Goal: Task Accomplishment & Management: Manage account settings

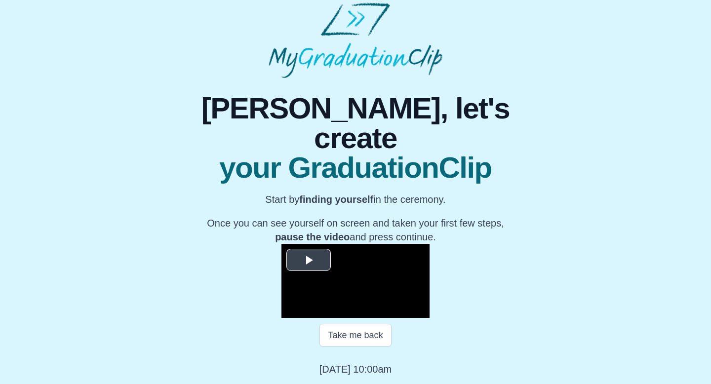
scroll to position [37, 0]
click at [309, 260] on span "Video Player" at bounding box center [309, 260] width 0 height 0
click at [291, 311] on span "Video Player" at bounding box center [291, 311] width 0 height 0
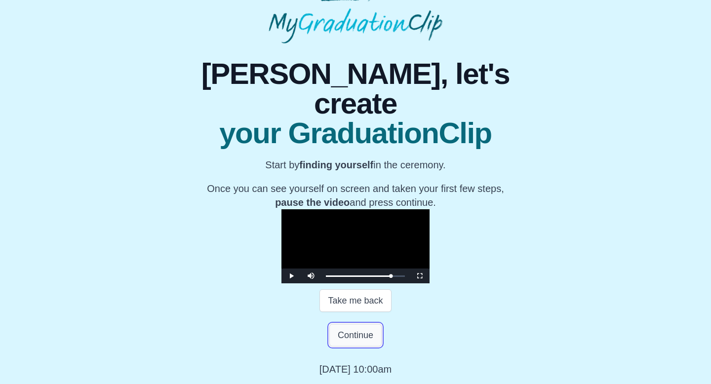
click at [343, 347] on button "Continue" at bounding box center [355, 335] width 52 height 23
click at [344, 347] on button "Continue" at bounding box center [355, 335] width 52 height 23
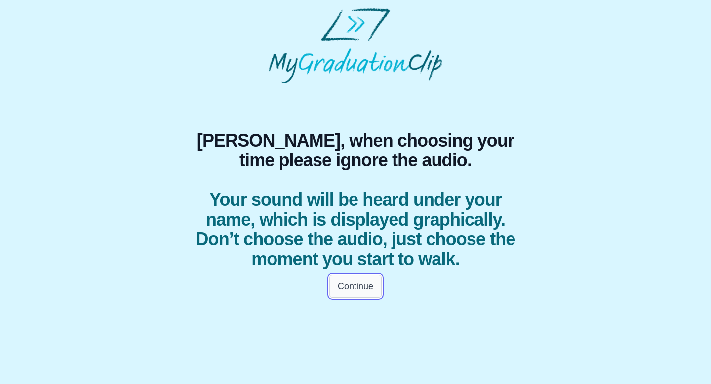
click at [346, 285] on button "Continue" at bounding box center [355, 286] width 52 height 23
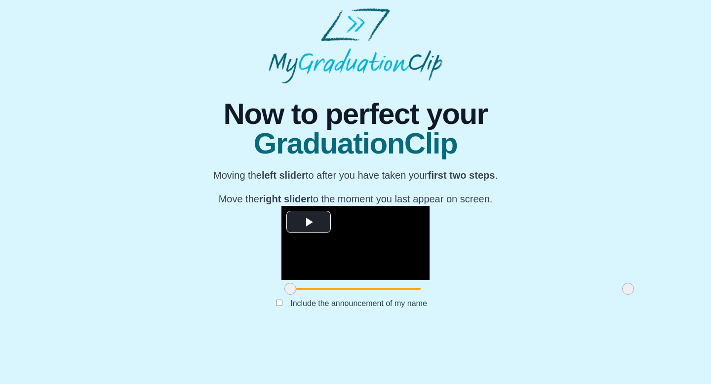
scroll to position [79, 0]
drag, startPoint x: 185, startPoint y: 340, endPoint x: 269, endPoint y: 340, distance: 84.0
click at [368, 295] on span at bounding box center [374, 289] width 12 height 12
drag, startPoint x: 521, startPoint y: 337, endPoint x: 429, endPoint y: 336, distance: 92.4
click at [530, 295] on span at bounding box center [536, 289] width 12 height 12
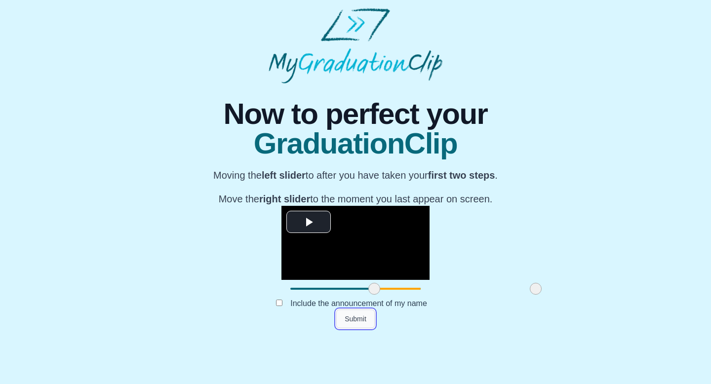
click at [350, 328] on button "Submit" at bounding box center [355, 319] width 39 height 19
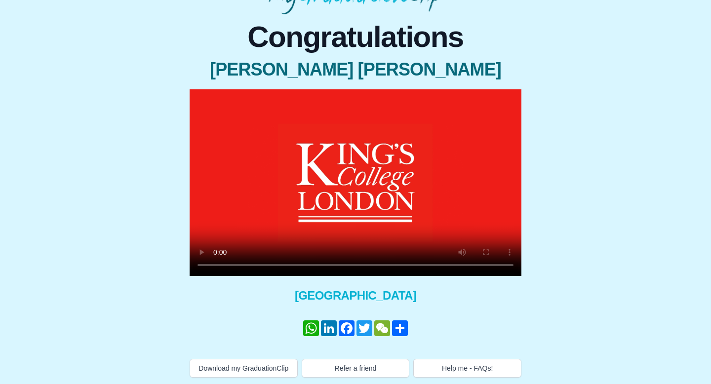
scroll to position [81, 0]
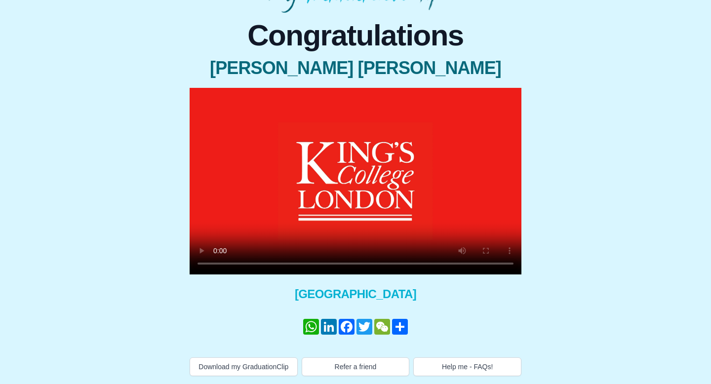
click at [447, 174] on video at bounding box center [356, 181] width 332 height 187
click at [463, 358] on button "Help me - FAQs!" at bounding box center [467, 367] width 108 height 19
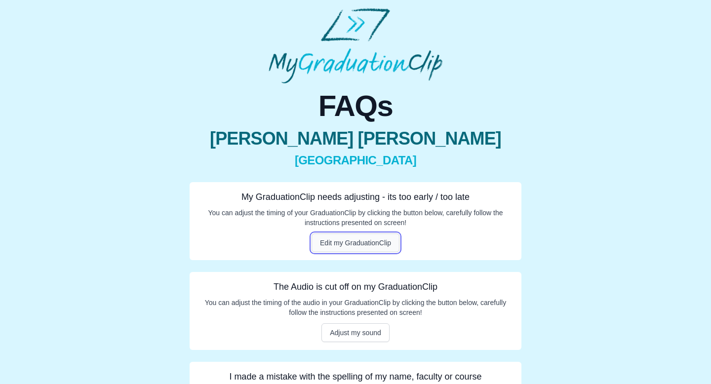
click at [358, 247] on button "Edit my GraduationClip" at bounding box center [356, 243] width 88 height 19
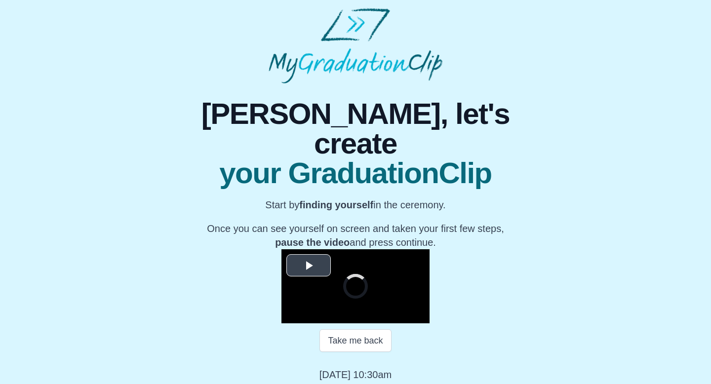
click at [282, 249] on video "Video Player" at bounding box center [356, 286] width 148 height 74
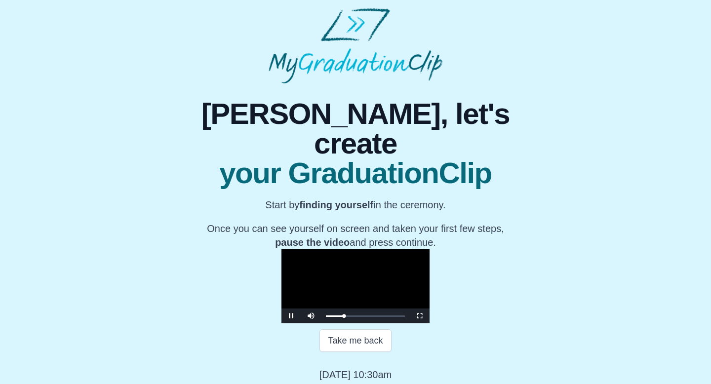
scroll to position [102, 0]
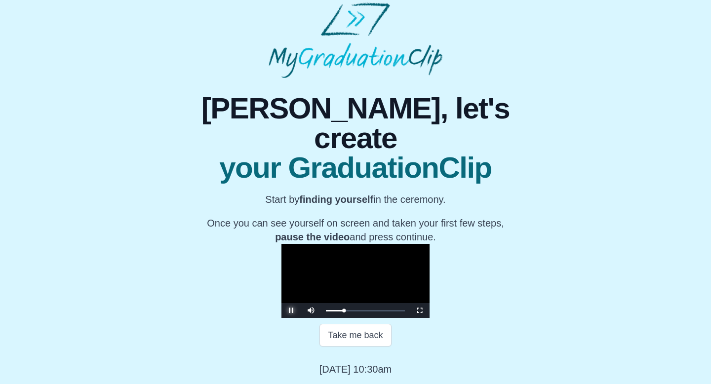
click at [291, 311] on span "Video Player" at bounding box center [291, 311] width 0 height 0
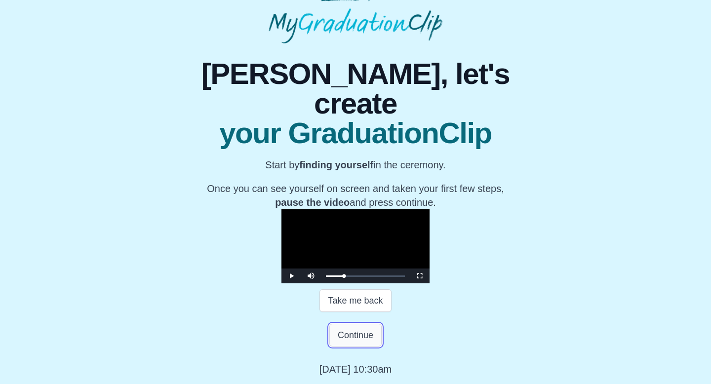
click at [346, 347] on button "Continue" at bounding box center [355, 335] width 52 height 23
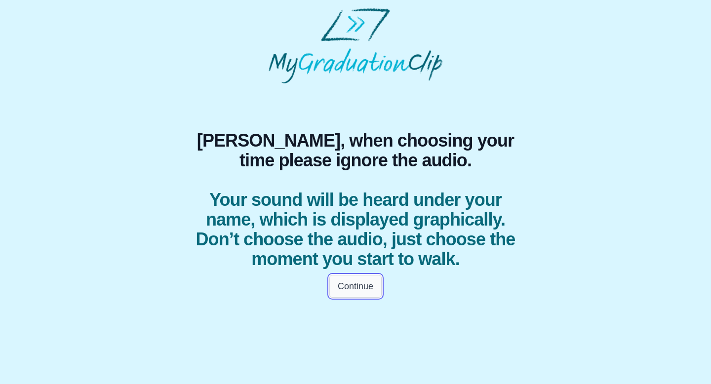
click at [360, 292] on button "Continue" at bounding box center [355, 286] width 52 height 23
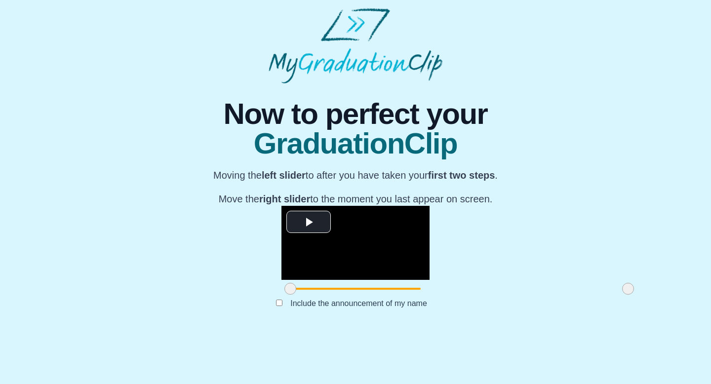
scroll to position [79, 0]
drag, startPoint x: 185, startPoint y: 340, endPoint x: 261, endPoint y: 340, distance: 76.6
click at [361, 295] on span at bounding box center [367, 289] width 12 height 12
drag, startPoint x: 524, startPoint y: 329, endPoint x: 505, endPoint y: 335, distance: 19.5
click at [601, 298] on div at bounding box center [610, 289] width 18 height 18
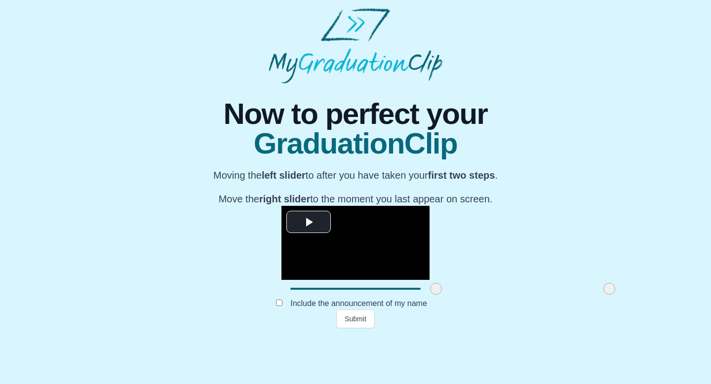
drag, startPoint x: 266, startPoint y: 334, endPoint x: 335, endPoint y: 337, distance: 69.2
click at [430, 295] on span at bounding box center [436, 289] width 12 height 12
click at [355, 328] on button "Submit" at bounding box center [355, 319] width 39 height 19
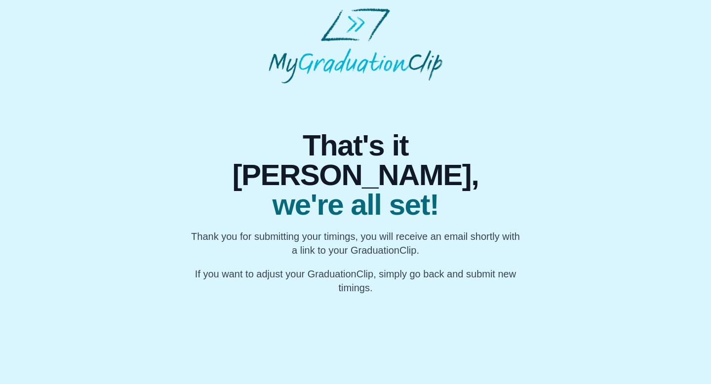
scroll to position [0, 0]
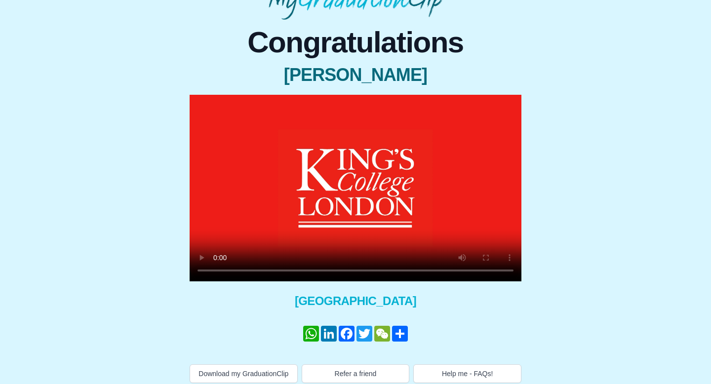
scroll to position [81, 0]
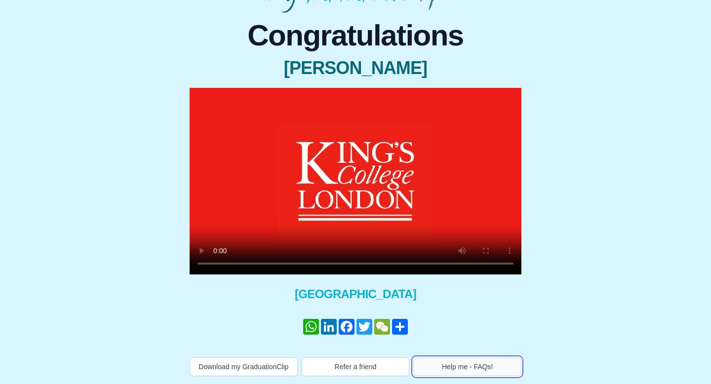
click at [442, 364] on button "Help me - FAQs!" at bounding box center [467, 367] width 108 height 19
click at [385, 134] on video at bounding box center [356, 181] width 332 height 187
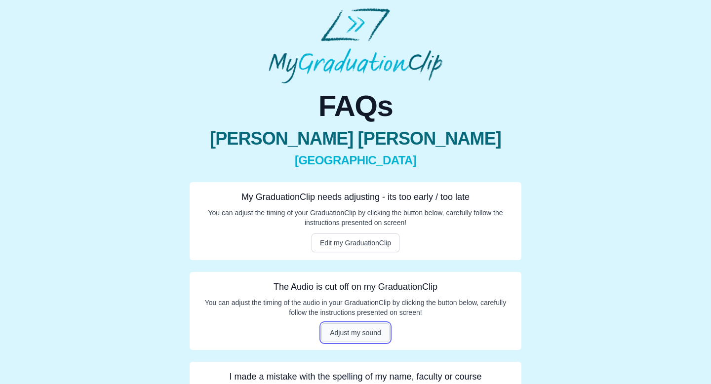
click at [338, 336] on button "Adjust my sound" at bounding box center [356, 333] width 68 height 19
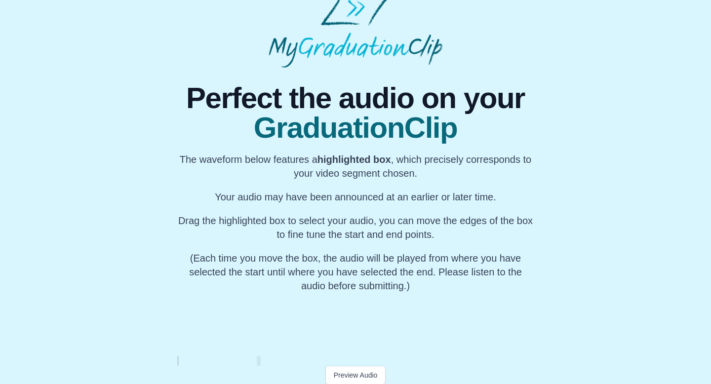
scroll to position [0, 9760]
click at [317, 331] on div "My Name" at bounding box center [315, 324] width 37 height 63
click at [342, 372] on button "Preview Audio" at bounding box center [355, 375] width 61 height 19
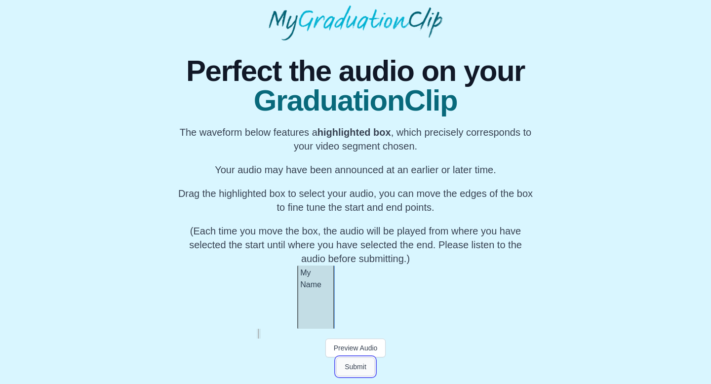
click at [360, 373] on button "Submit" at bounding box center [355, 367] width 39 height 19
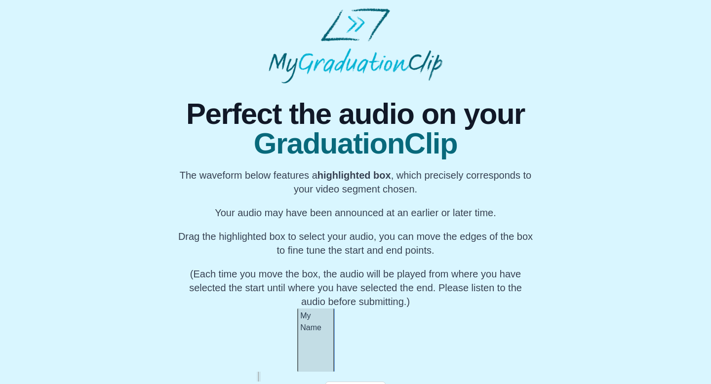
click at [347, 371] on html "Perfect the audio on your GraduationClip The waveform below features a highligh…" at bounding box center [355, 213] width 711 height 427
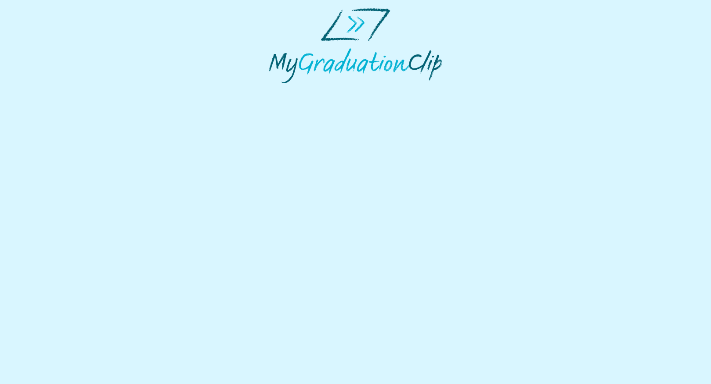
select select "**********"
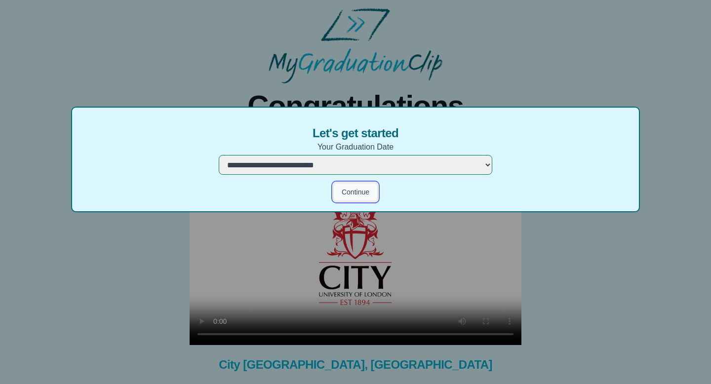
click at [356, 195] on button "Continue" at bounding box center [355, 192] width 44 height 19
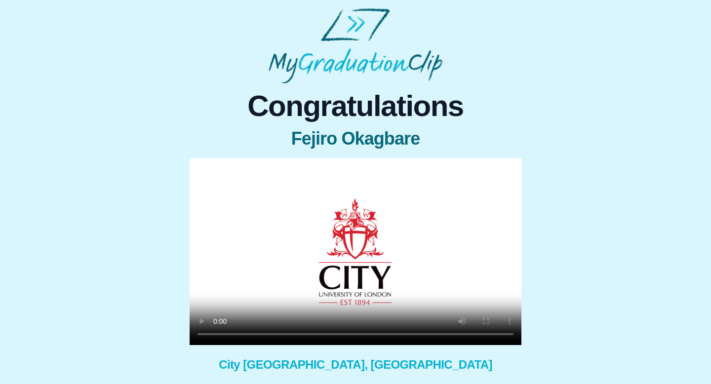
click at [348, 194] on video at bounding box center [356, 252] width 332 height 187
click at [422, 247] on video at bounding box center [356, 252] width 332 height 187
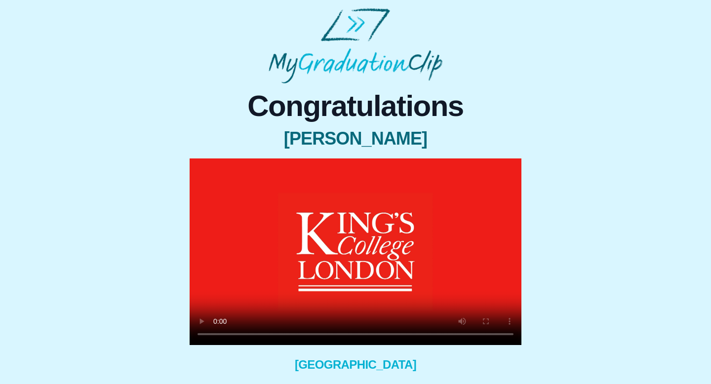
click at [337, 269] on video at bounding box center [356, 252] width 332 height 187
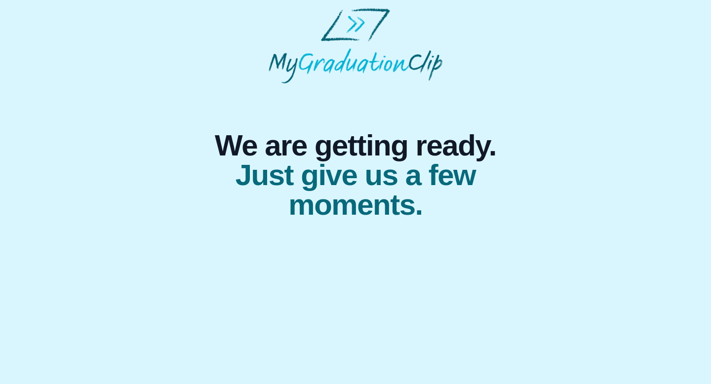
select select "**********"
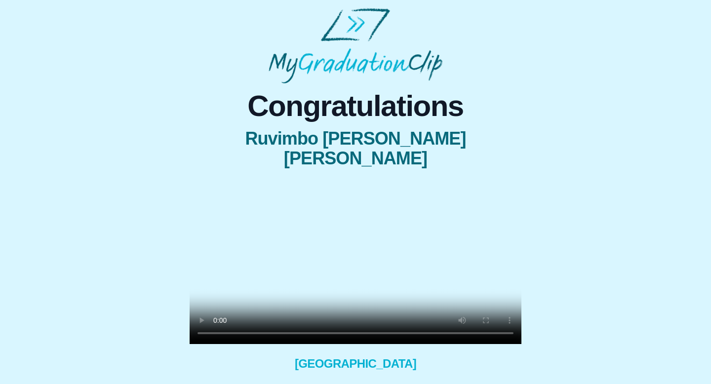
click at [266, 270] on video at bounding box center [356, 261] width 332 height 166
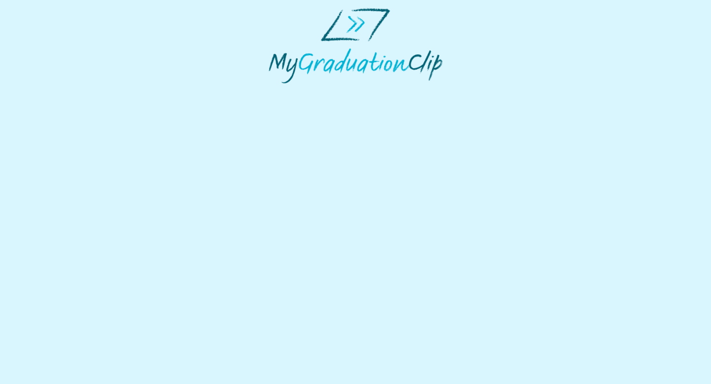
select select "**********"
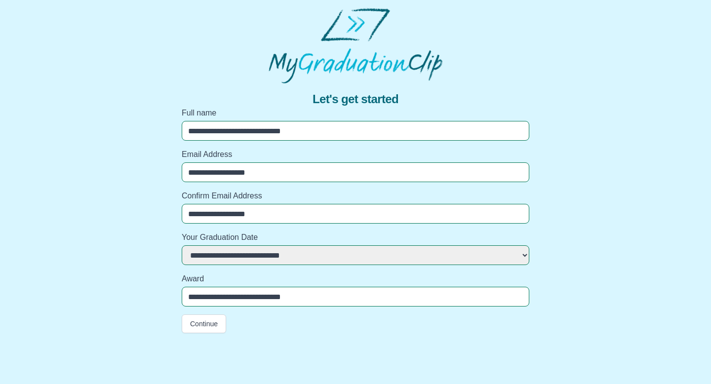
click at [363, 136] on input "**********" at bounding box center [356, 131] width 348 height 20
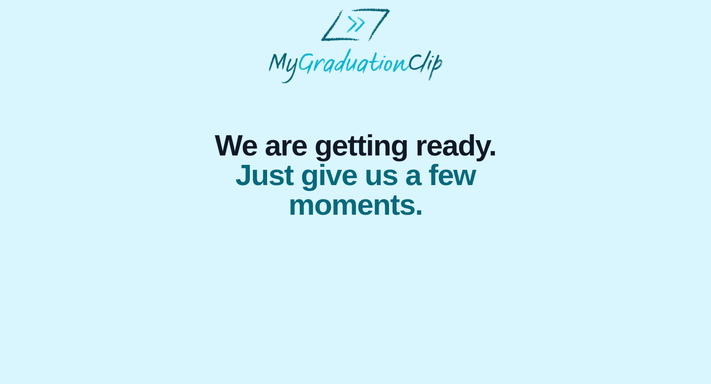
select select "**********"
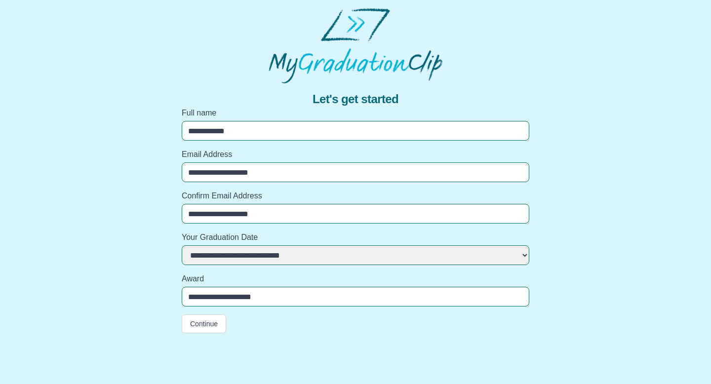
drag, startPoint x: 310, startPoint y: 296, endPoint x: 107, endPoint y: 298, distance: 203.5
click at [107, 298] on div "**********" at bounding box center [355, 208] width 695 height 250
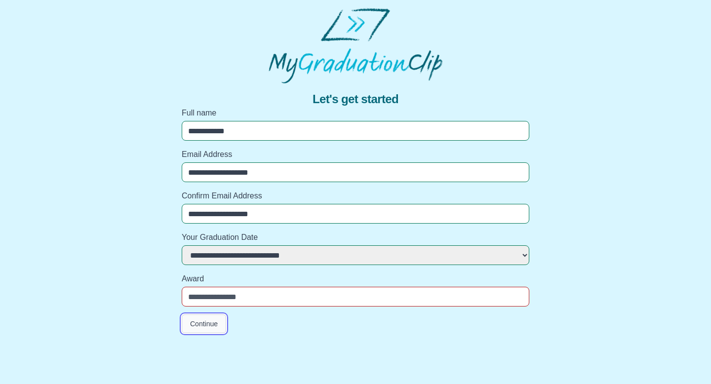
click at [218, 320] on button "Continue" at bounding box center [204, 324] width 44 height 19
click at [224, 302] on input "Award" at bounding box center [356, 297] width 348 height 20
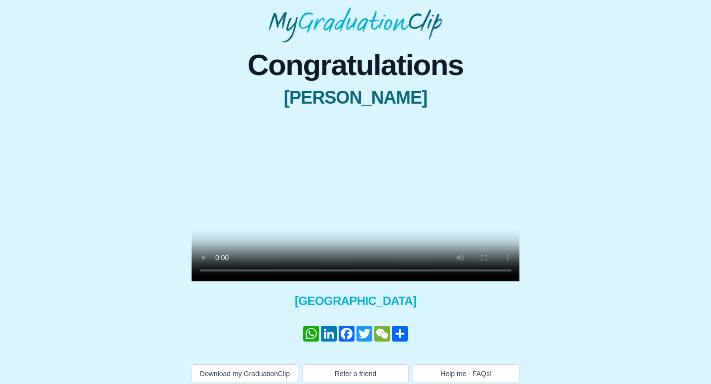
scroll to position [81, 0]
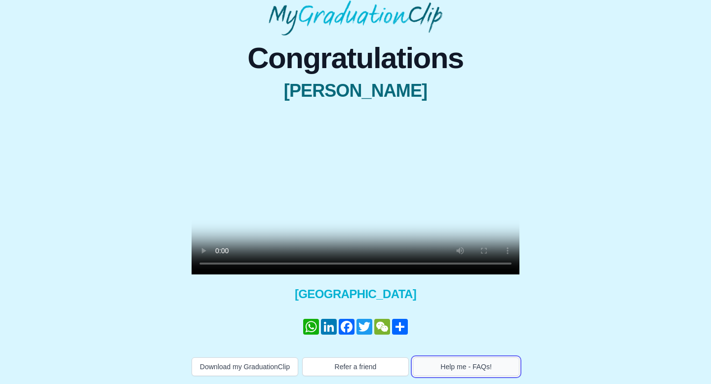
click at [453, 366] on button "Help me - FAQs!" at bounding box center [466, 367] width 107 height 19
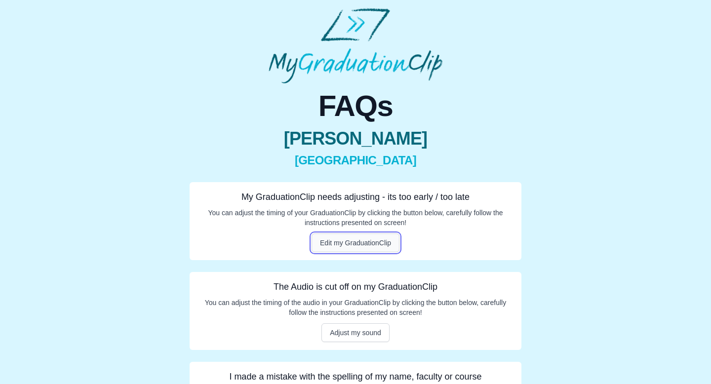
click at [339, 237] on button "Edit my GraduationClip" at bounding box center [356, 243] width 88 height 19
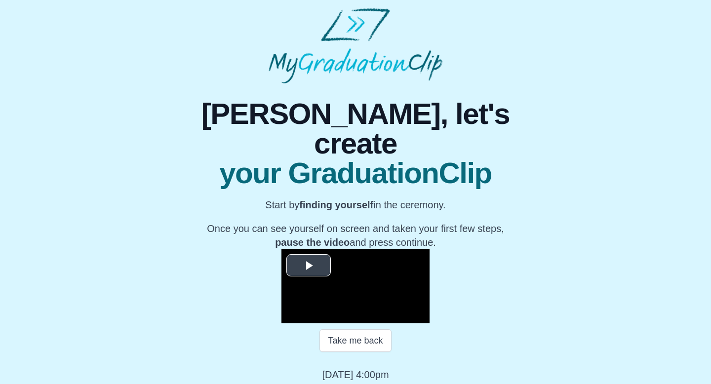
click at [309, 266] on span "Video Player" at bounding box center [309, 266] width 0 height 0
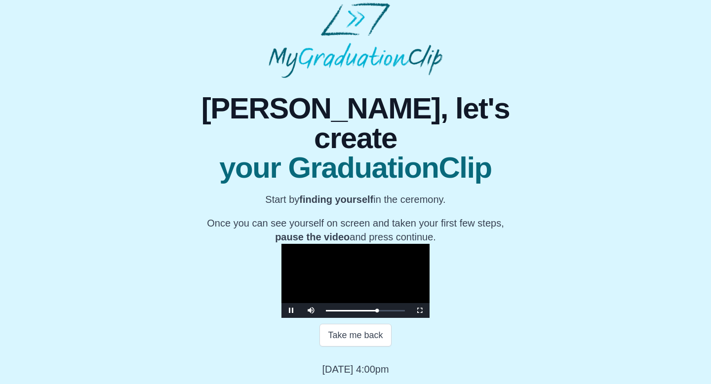
scroll to position [102, 0]
click at [377, 312] on div "0:57:48 Progress : 0%" at bounding box center [351, 311] width 51 height 2
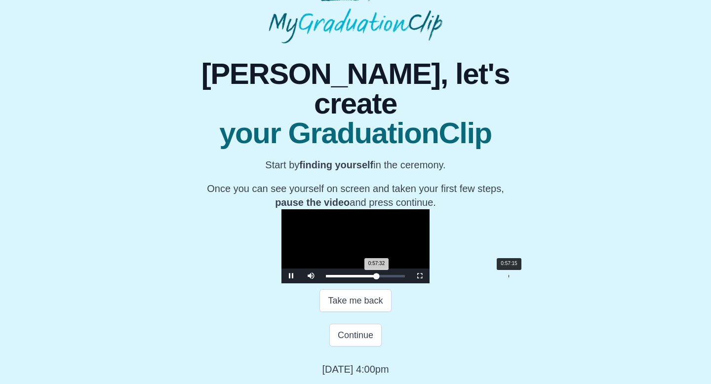
click at [377, 278] on div "0:57:32 Progress : 0%" at bounding box center [351, 276] width 51 height 2
click at [376, 278] on div "0:57:05 Progress : 0%" at bounding box center [351, 276] width 50 height 2
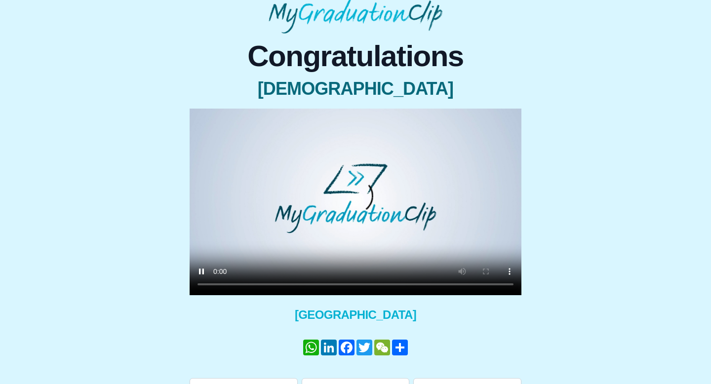
scroll to position [51, 0]
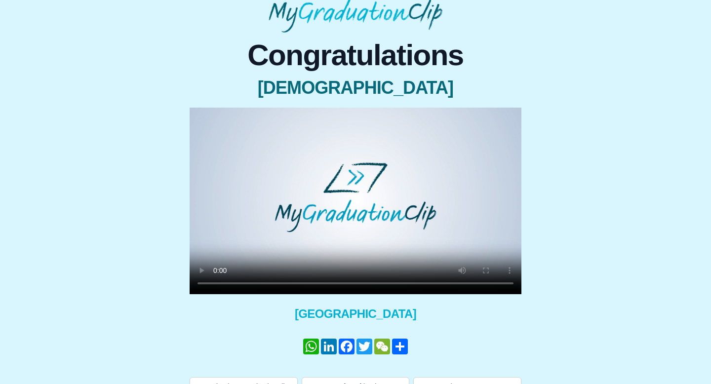
click at [339, 216] on video at bounding box center [356, 201] width 332 height 187
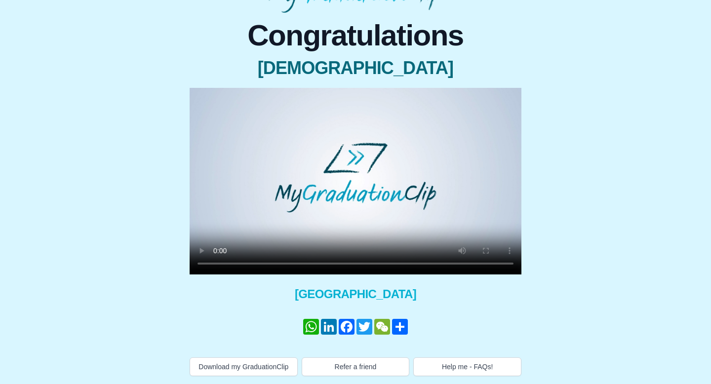
click at [451, 381] on body "Congratulations [PERSON_NAME] × Share your GraduationClip now! WhatsApp LinkedI…" at bounding box center [355, 156] width 711 height 455
click at [452, 368] on button "Help me - FAQs!" at bounding box center [467, 367] width 108 height 19
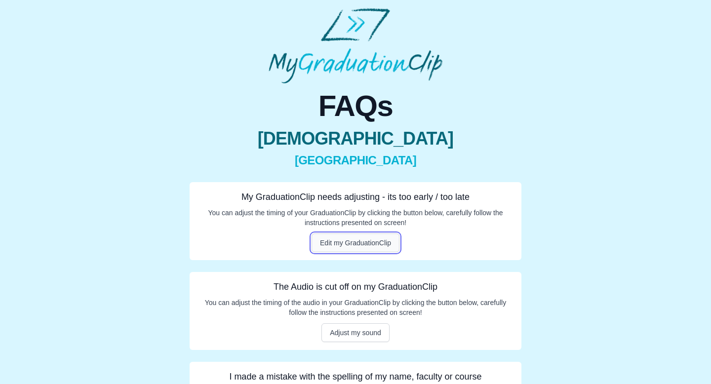
click at [350, 244] on button "Edit my GraduationClip" at bounding box center [356, 243] width 88 height 19
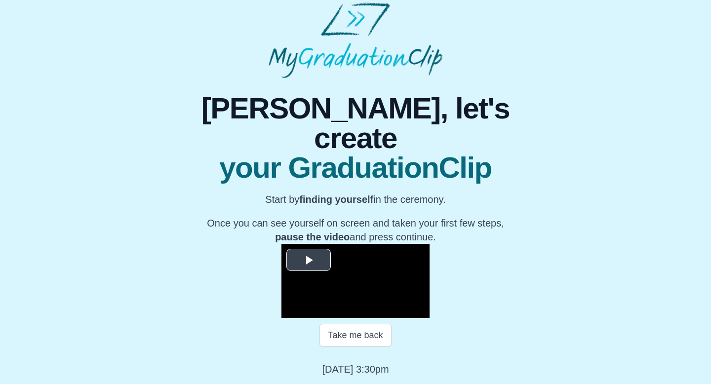
scroll to position [80, 0]
click at [309, 260] on span "Video Player" at bounding box center [309, 260] width 0 height 0
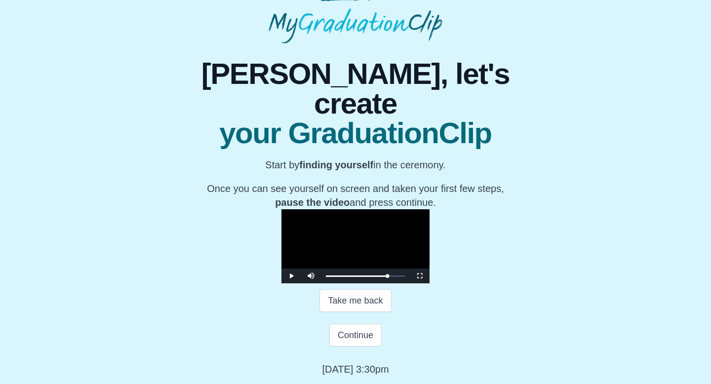
click at [427, 254] on video "Video Player" at bounding box center [356, 246] width 148 height 74
click at [356, 257] on video "Video Player" at bounding box center [356, 246] width 148 height 74
click at [369, 347] on button "Continue" at bounding box center [355, 335] width 52 height 23
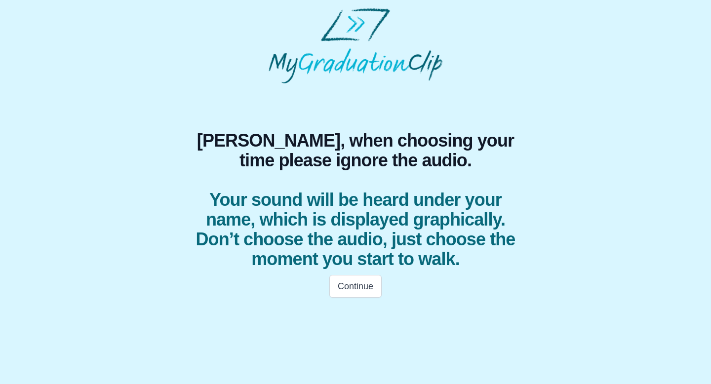
scroll to position [0, 0]
click at [360, 287] on button "Continue" at bounding box center [355, 286] width 52 height 23
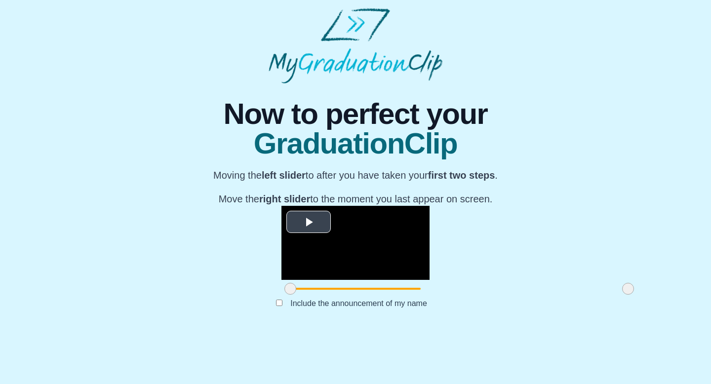
scroll to position [79, 0]
drag, startPoint x: 183, startPoint y: 340, endPoint x: 277, endPoint y: 339, distance: 94.3
click at [379, 295] on span at bounding box center [385, 289] width 12 height 12
drag, startPoint x: 523, startPoint y: 338, endPoint x: 415, endPoint y: 337, distance: 107.2
click at [515, 295] on span at bounding box center [521, 289] width 12 height 12
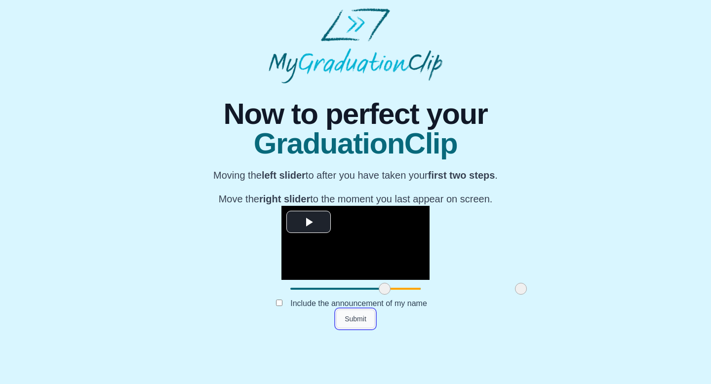
click at [357, 328] on button "Submit" at bounding box center [355, 319] width 39 height 19
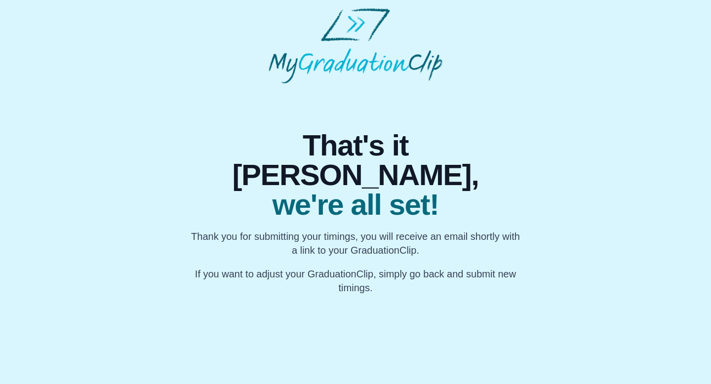
scroll to position [0, 0]
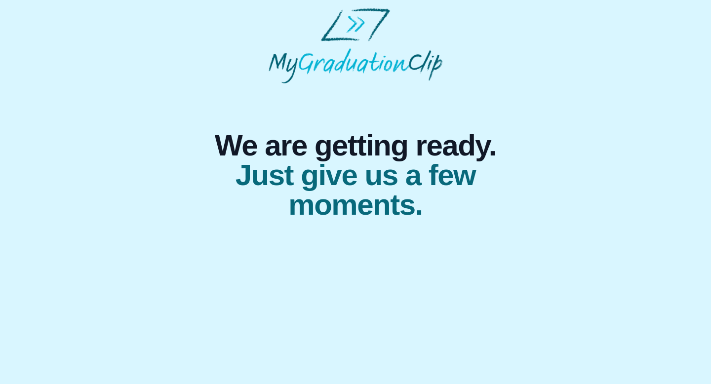
select select "**********"
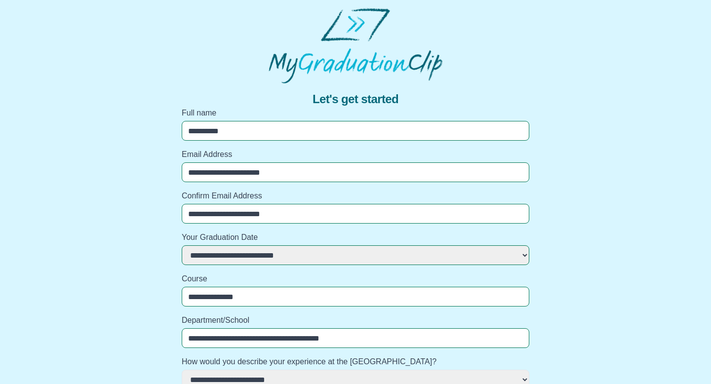
click at [250, 138] on input "*********" at bounding box center [356, 131] width 348 height 20
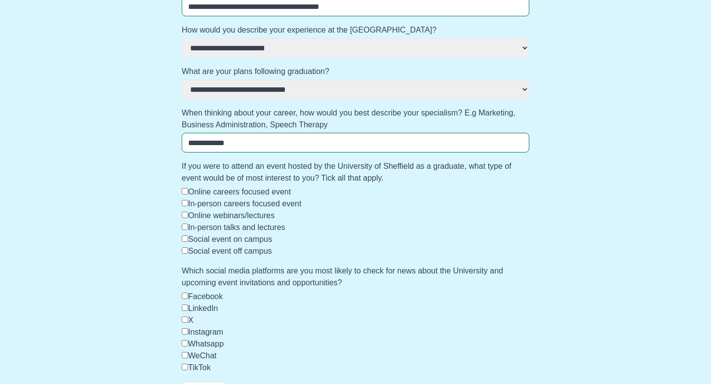
scroll to position [356, 0]
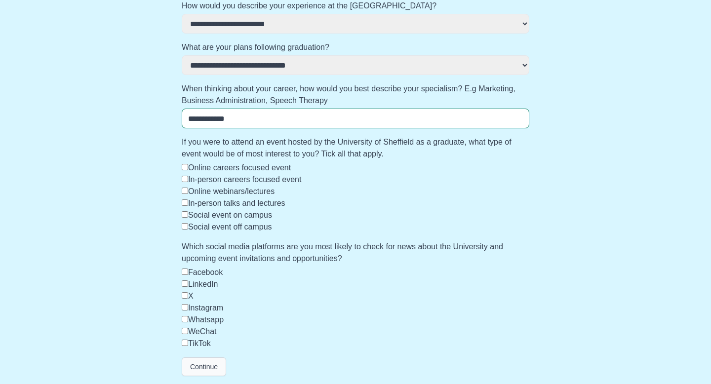
type input "**********"
click at [197, 368] on button "Continue" at bounding box center [204, 367] width 44 height 19
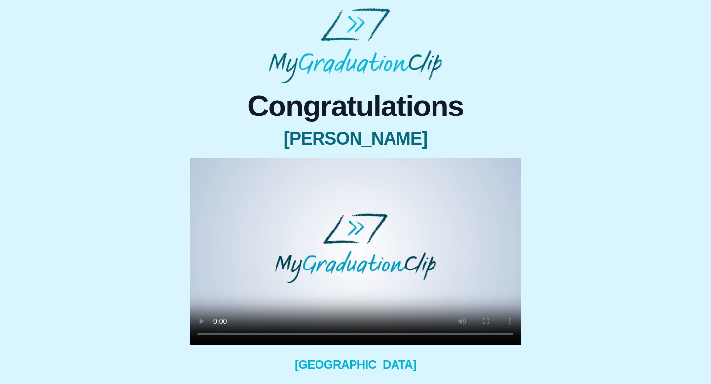
click at [358, 258] on video at bounding box center [356, 252] width 332 height 187
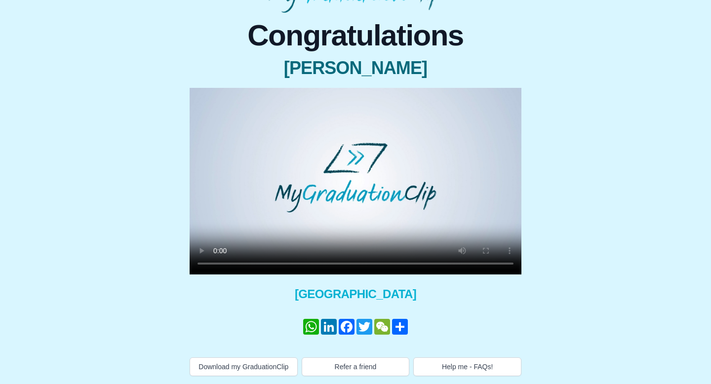
scroll to position [81, 0]
click at [434, 358] on button "Help me - FAQs!" at bounding box center [467, 367] width 108 height 19
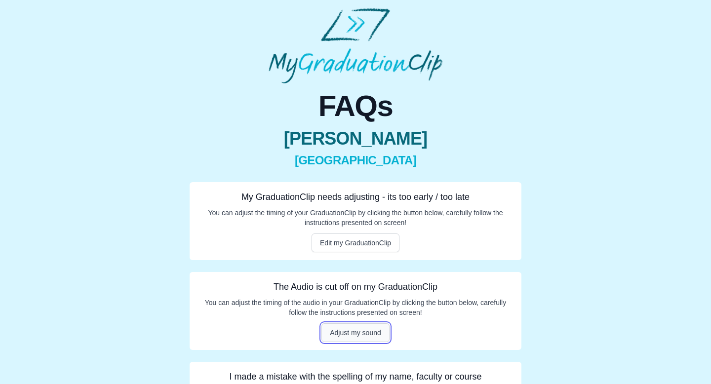
click at [342, 330] on button "Adjust my sound" at bounding box center [356, 333] width 68 height 19
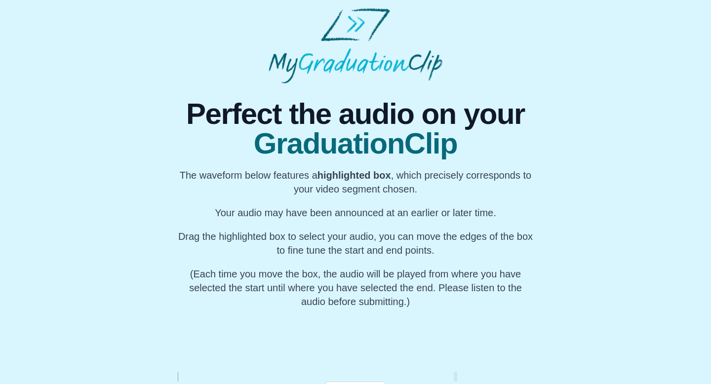
scroll to position [0, 32556]
click at [327, 347] on div "My Name" at bounding box center [340, 340] width 37 height 63
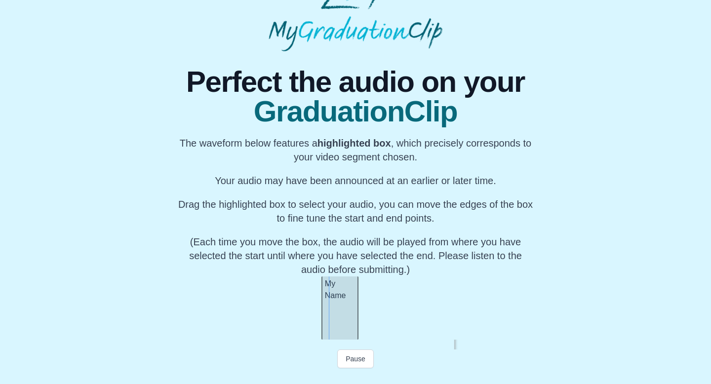
scroll to position [43, 0]
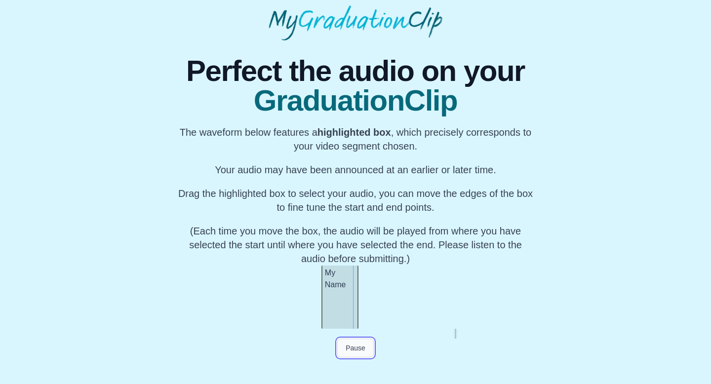
click at [360, 351] on button "Pause" at bounding box center [355, 348] width 37 height 19
click at [357, 352] on button "Preview Audio" at bounding box center [355, 348] width 61 height 19
click at [356, 361] on button "Submit" at bounding box center [355, 367] width 39 height 19
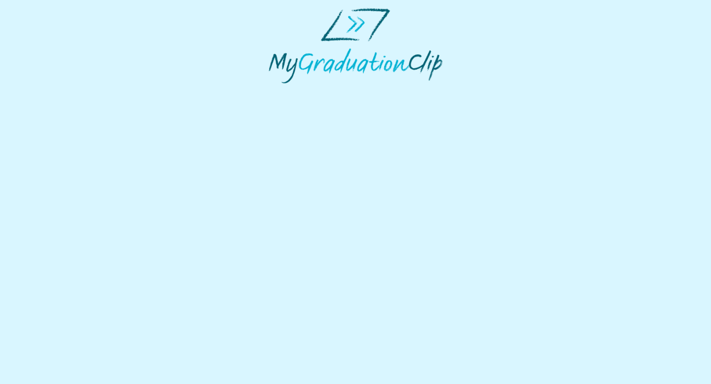
select select "**********"
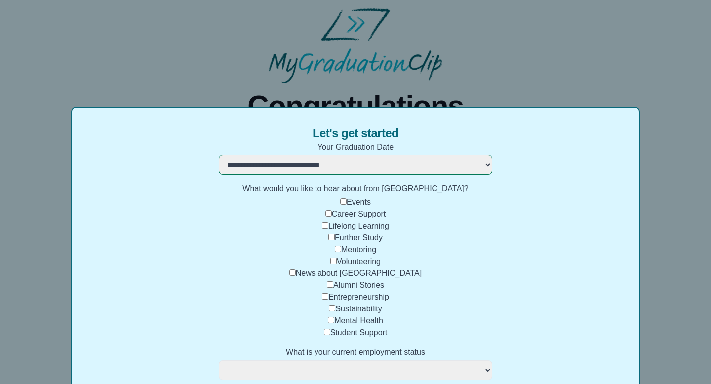
scroll to position [375, 0]
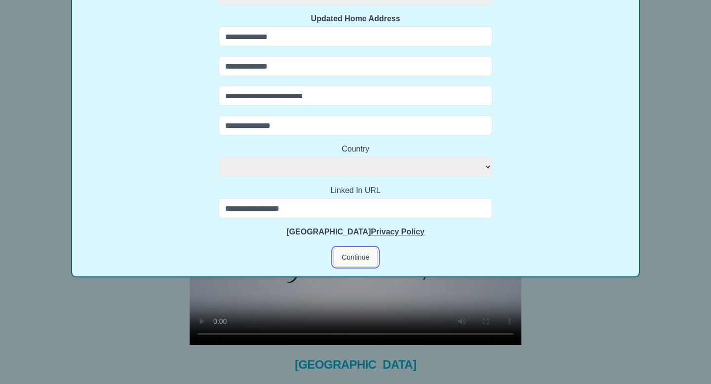
click at [356, 252] on button "Continue" at bounding box center [355, 257] width 44 height 19
select select
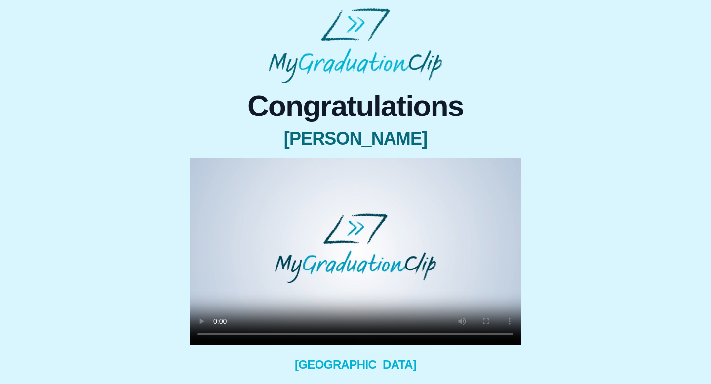
scroll to position [81, 0]
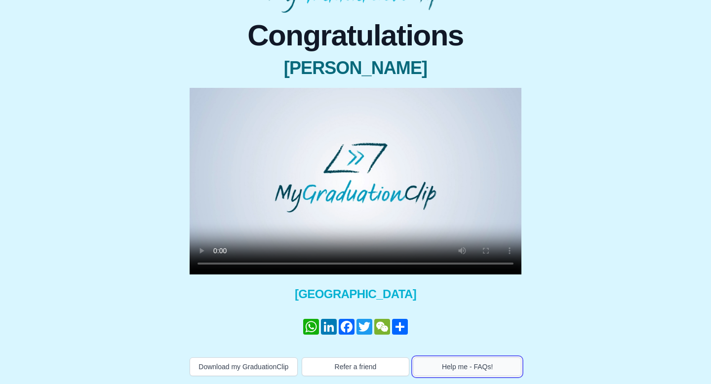
click at [418, 358] on button "Help me - FAQs!" at bounding box center [467, 367] width 108 height 19
click at [344, 188] on video at bounding box center [356, 181] width 332 height 187
click at [382, 181] on video at bounding box center [356, 181] width 332 height 187
click at [309, 219] on video at bounding box center [356, 181] width 332 height 187
click at [351, 201] on video at bounding box center [356, 181] width 332 height 187
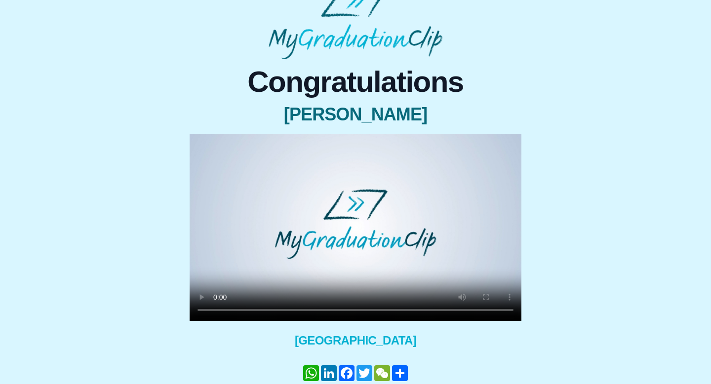
scroll to position [81, 0]
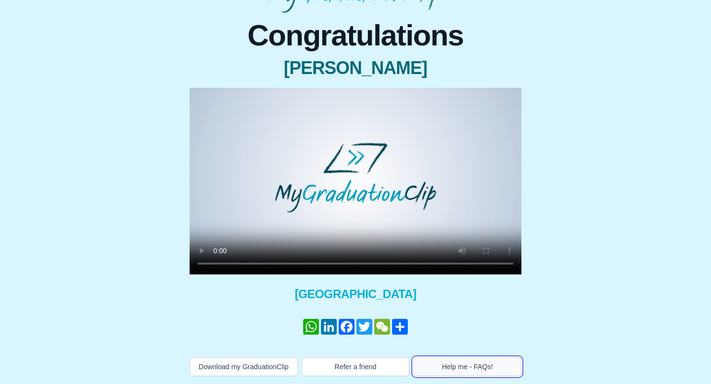
click at [469, 367] on button "Help me - FAQs!" at bounding box center [467, 367] width 108 height 19
click at [322, 223] on video at bounding box center [356, 181] width 332 height 187
click at [357, 214] on video at bounding box center [356, 181] width 332 height 187
click at [471, 358] on button "Help me - FAQs!" at bounding box center [467, 367] width 108 height 19
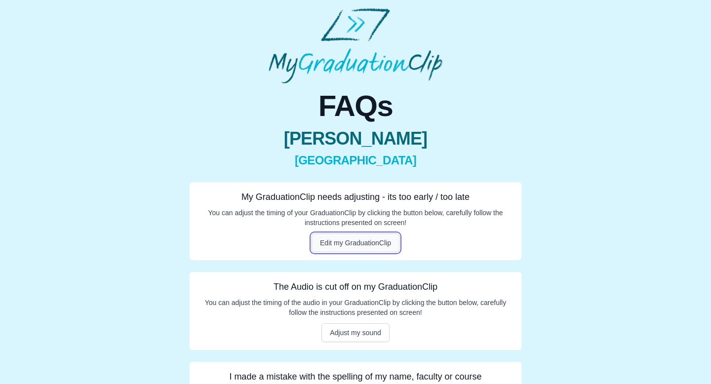
click at [347, 243] on button "Edit my GraduationClip" at bounding box center [356, 243] width 88 height 19
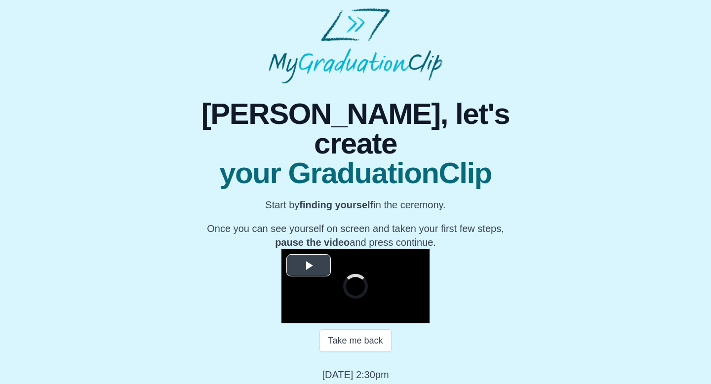
click at [286, 254] on button "Play Video" at bounding box center [308, 265] width 44 height 22
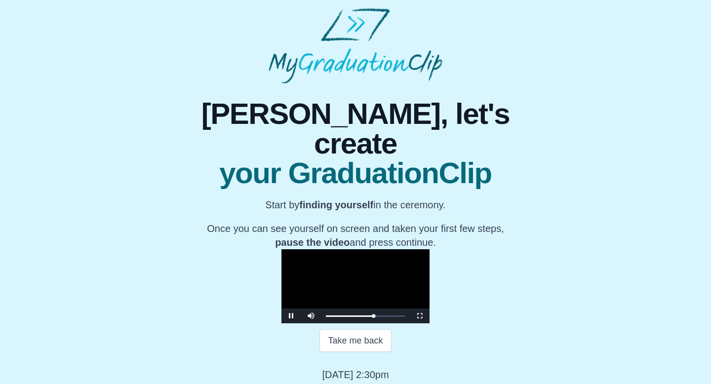
scroll to position [102, 0]
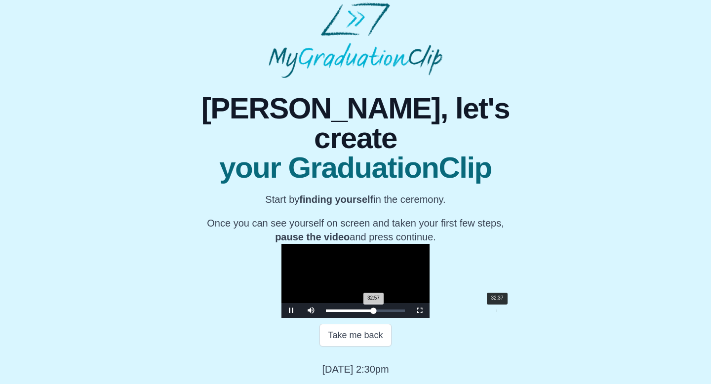
click at [373, 312] on div "32:57 Progress : 0%" at bounding box center [349, 311] width 47 height 2
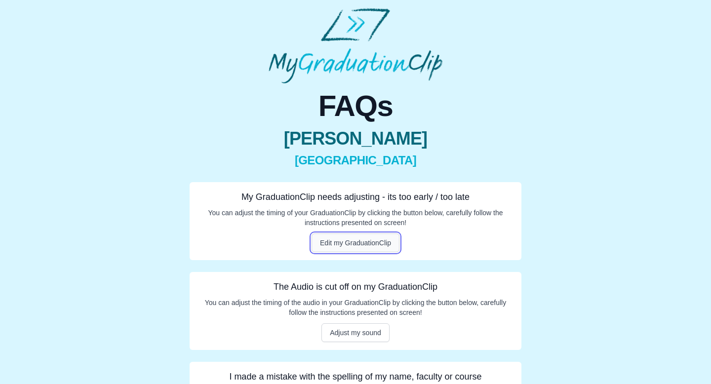
click at [361, 236] on button "Edit my GraduationClip" at bounding box center [356, 243] width 88 height 19
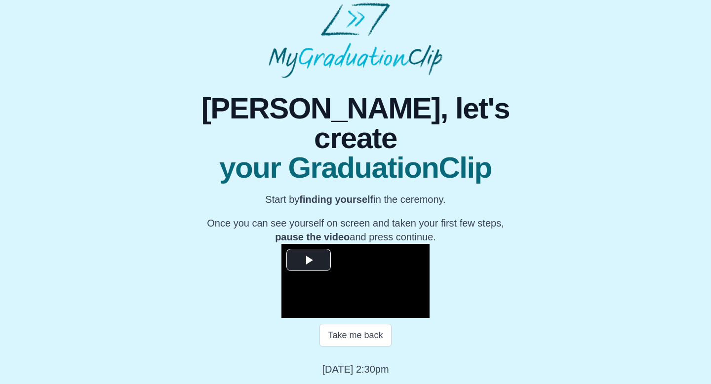
scroll to position [102, 0]
click at [310, 244] on video "Video Player" at bounding box center [356, 281] width 148 height 74
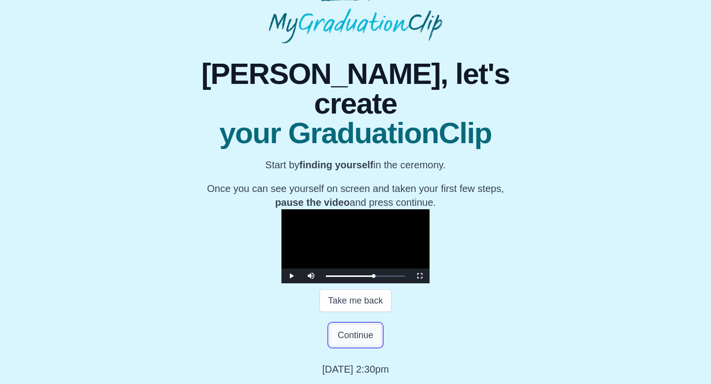
click at [358, 347] on button "Continue" at bounding box center [355, 335] width 52 height 23
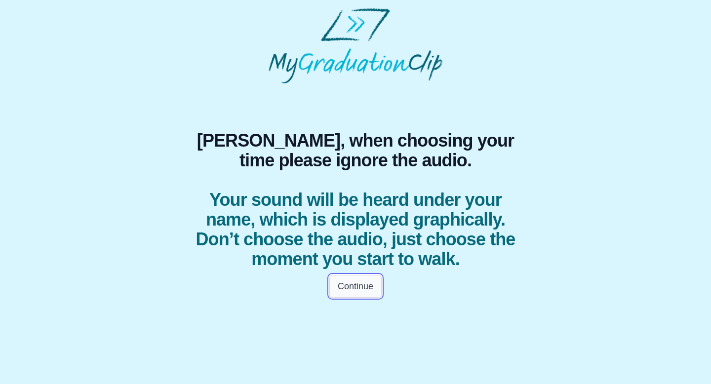
click at [354, 283] on button "Continue" at bounding box center [355, 286] width 52 height 23
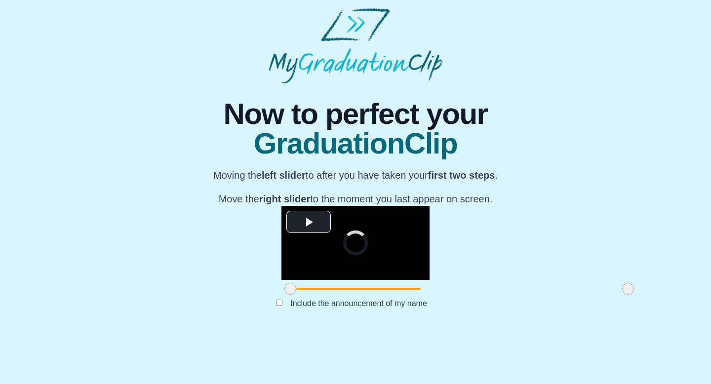
scroll to position [79, 0]
drag, startPoint x: 192, startPoint y: 329, endPoint x: 278, endPoint y: 327, distance: 86.0
click at [282, 298] on div "**********" at bounding box center [356, 252] width 148 height 92
drag, startPoint x: 527, startPoint y: 339, endPoint x: 424, endPoint y: 335, distance: 102.3
click at [520, 295] on span at bounding box center [526, 289] width 12 height 12
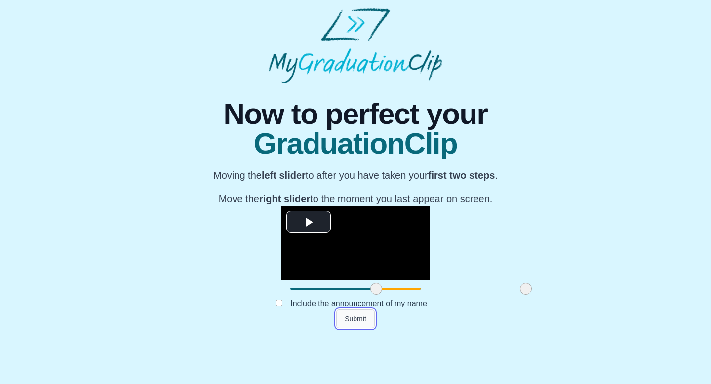
click at [364, 328] on button "Submit" at bounding box center [355, 319] width 39 height 19
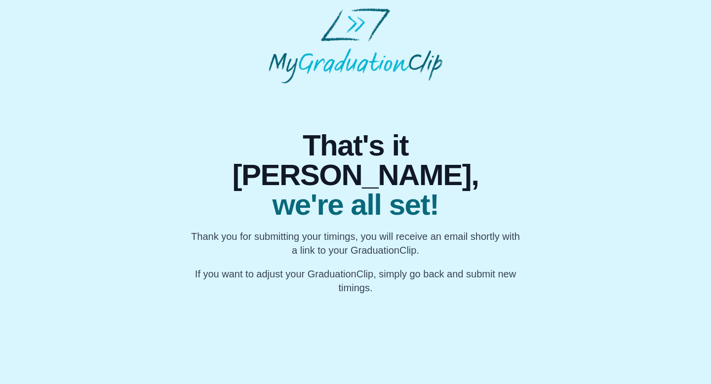
scroll to position [0, 0]
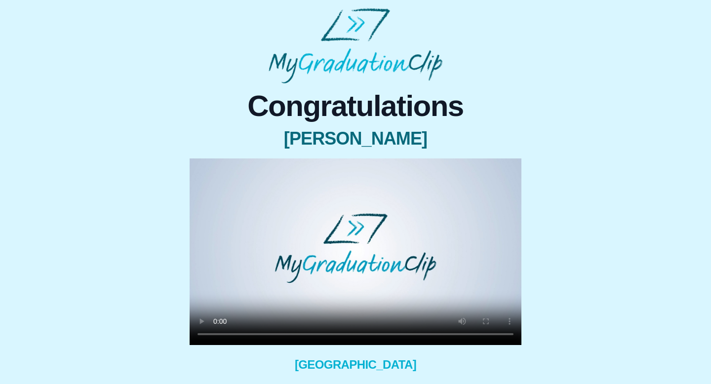
click at [342, 277] on video at bounding box center [356, 252] width 332 height 187
